Goal: Information Seeking & Learning: Learn about a topic

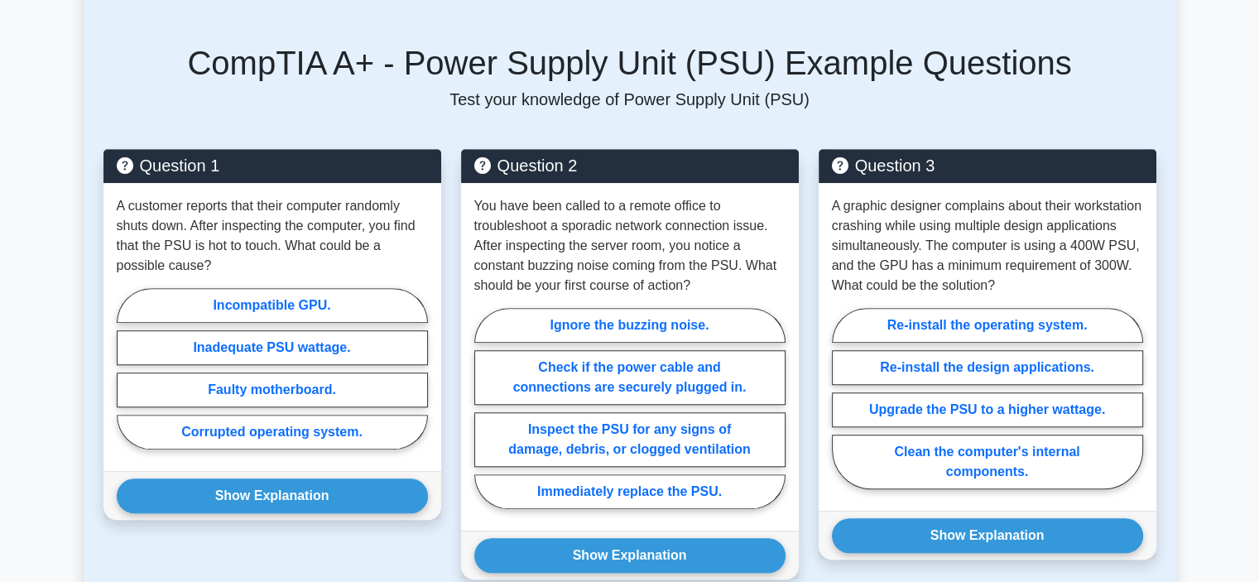
scroll to position [1182, 0]
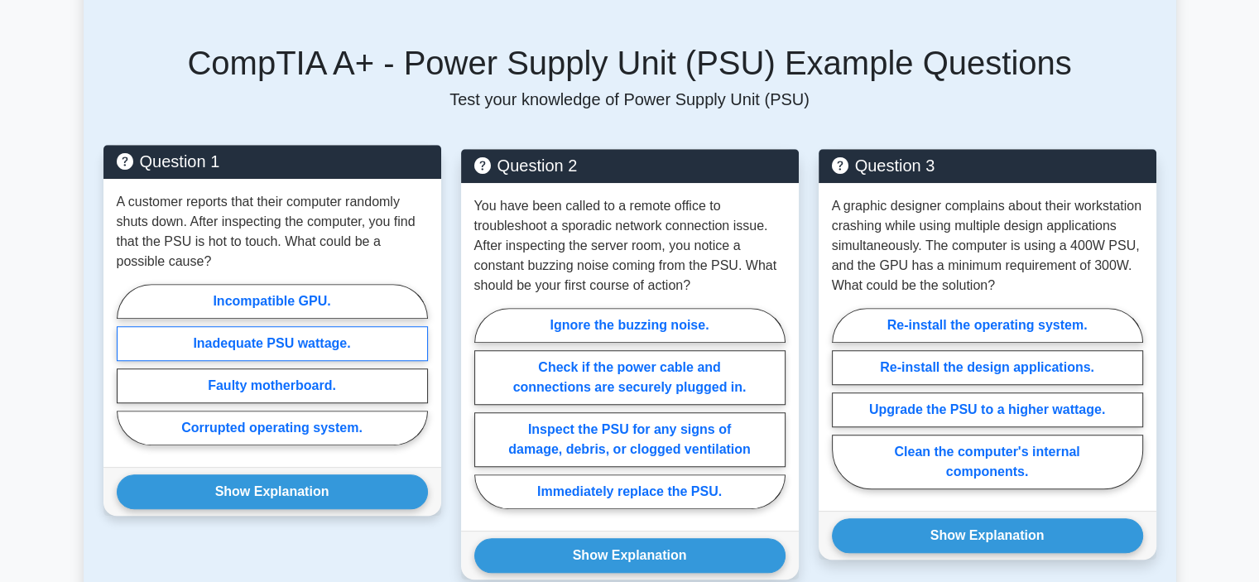
click at [357, 337] on label "Inadequate PSU wattage." at bounding box center [272, 343] width 311 height 35
click at [128, 364] on input "Inadequate PSU wattage." at bounding box center [122, 369] width 11 height 11
radio input "true"
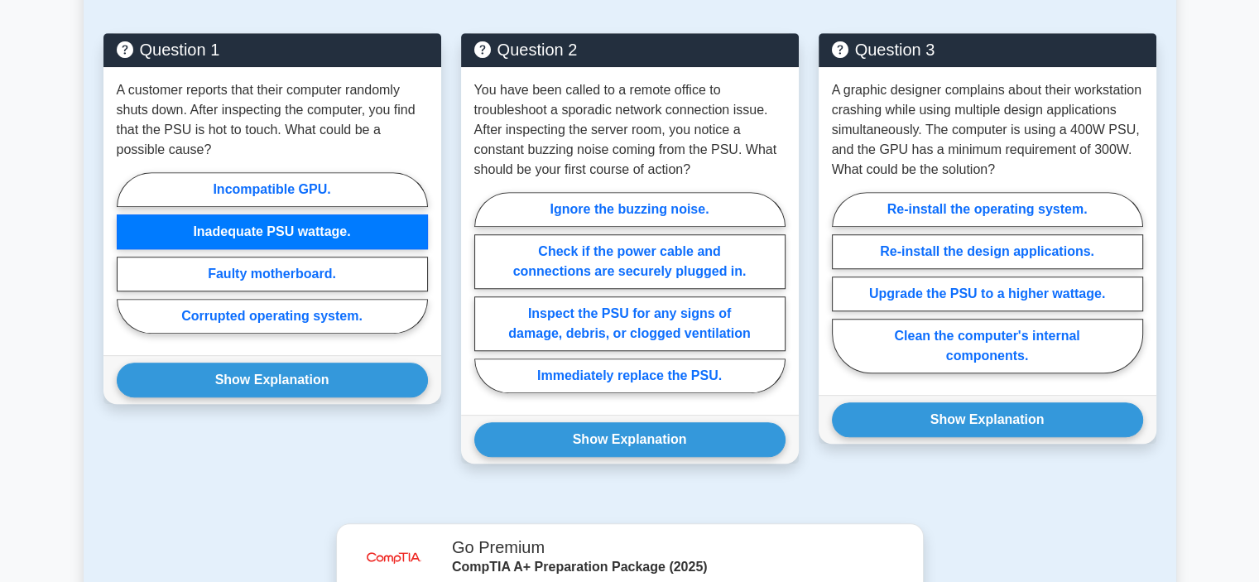
scroll to position [1298, 0]
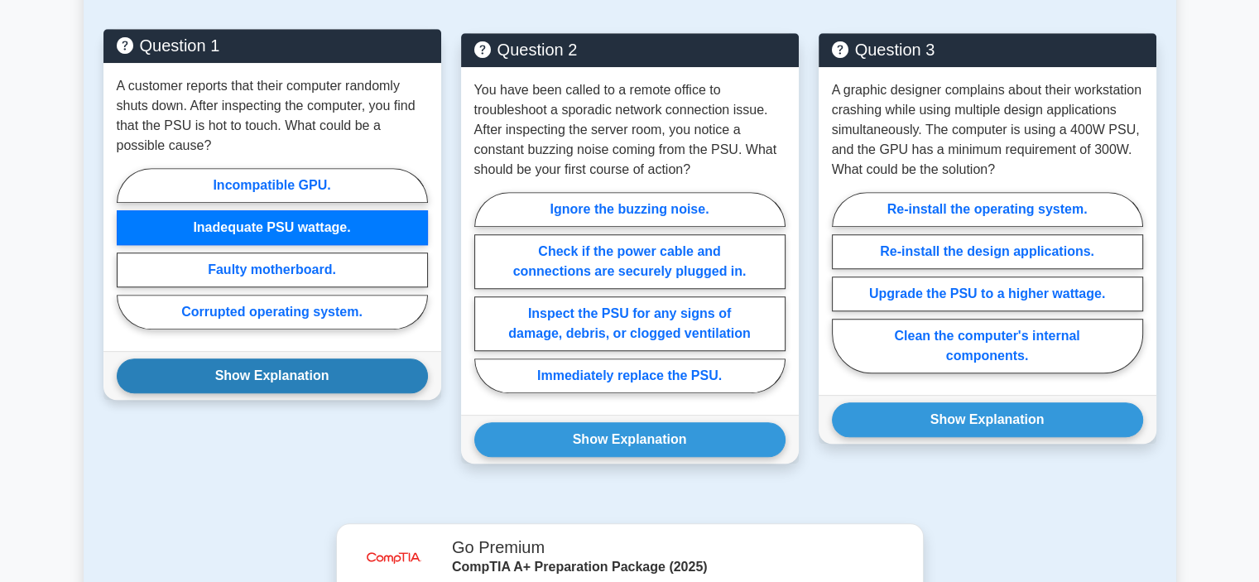
click at [320, 376] on button "Show Explanation" at bounding box center [272, 376] width 311 height 35
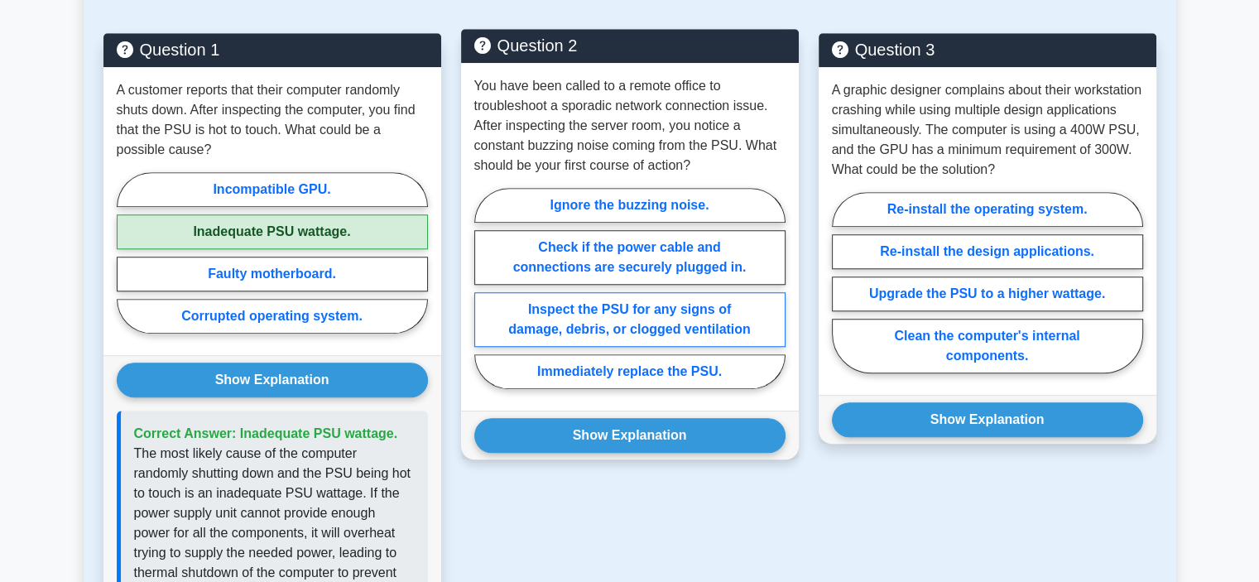
click at [588, 310] on label "Inspect the PSU for any signs of damage, debris, or clogged ventilation" at bounding box center [629, 319] width 311 height 55
click at [485, 299] on input "Inspect the PSU for any signs of damage, debris, or clogged ventilation" at bounding box center [479, 293] width 11 height 11
radio input "true"
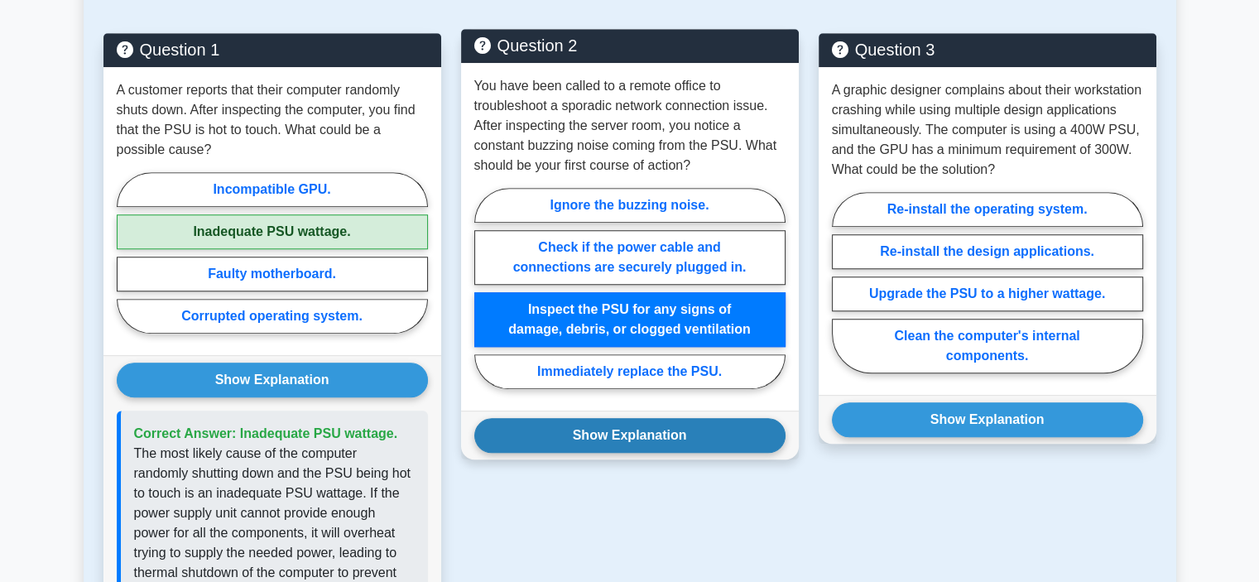
click at [613, 431] on button "Show Explanation" at bounding box center [629, 435] width 311 height 35
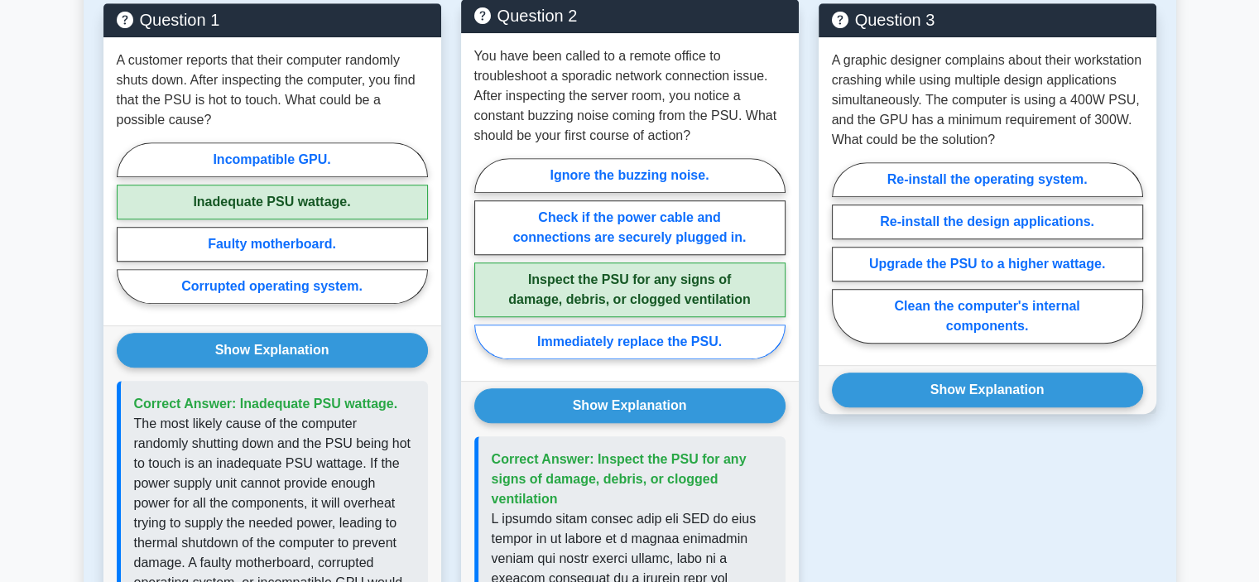
scroll to position [1312, 0]
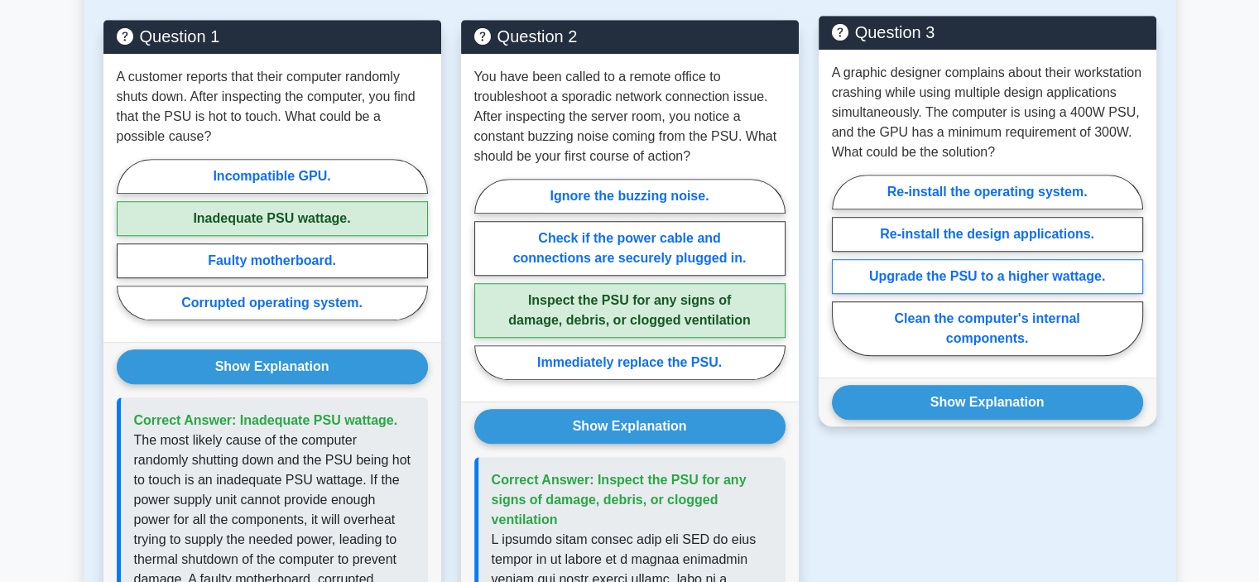
click at [960, 283] on label "Upgrade the PSU to a higher wattage." at bounding box center [987, 276] width 311 height 35
click at [843, 276] on input "Upgrade the PSU to a higher wattage." at bounding box center [837, 270] width 11 height 11
radio input "true"
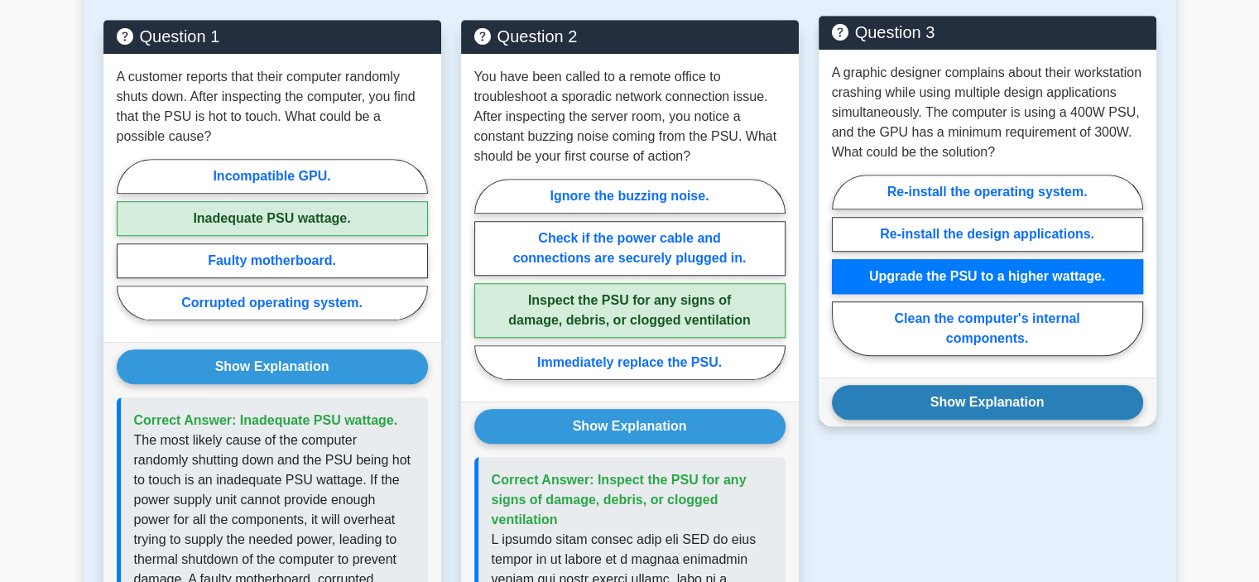
click at [961, 397] on button "Show Explanation" at bounding box center [987, 402] width 311 height 35
